Goal: Transaction & Acquisition: Download file/media

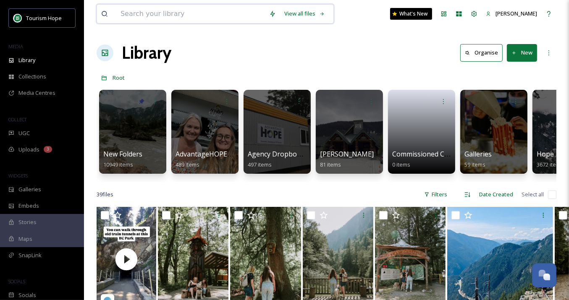
click at [125, 13] on input at bounding box center [190, 14] width 149 height 18
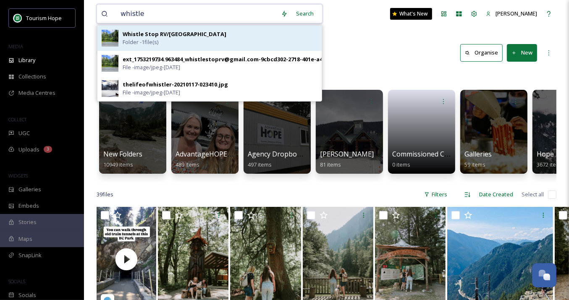
type input "whistle"
click at [153, 39] on span "Folder - 1 file(s)" at bounding box center [141, 42] width 36 height 8
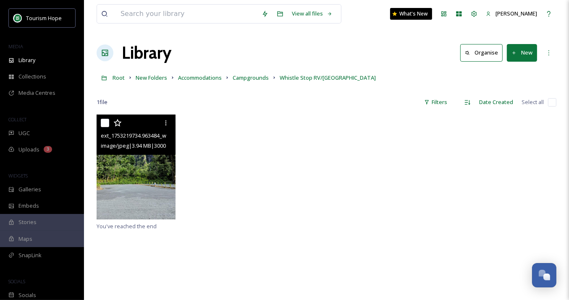
click at [148, 181] on img at bounding box center [136, 167] width 79 height 105
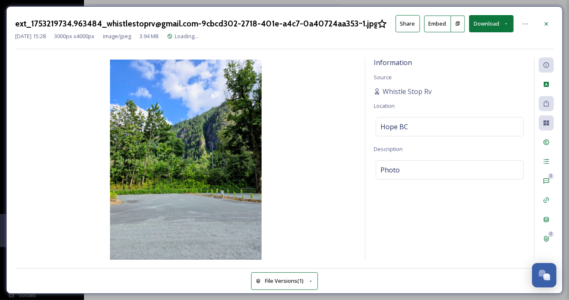
click at [487, 20] on button "Download" at bounding box center [491, 23] width 45 height 17
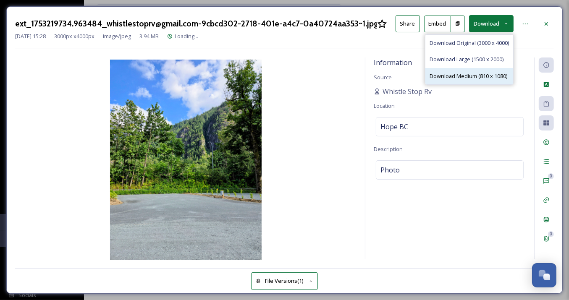
click at [493, 73] on span "Download Medium (810 x 1080)" at bounding box center [469, 76] width 78 height 8
